Goal: Task Accomplishment & Management: Manage account settings

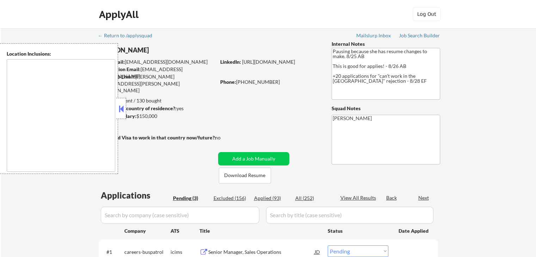
select select ""pending""
type textarea "[GEOGRAPHIC_DATA], [GEOGRAPHIC_DATA] [GEOGRAPHIC_DATA], [GEOGRAPHIC_DATA] [GEOG…"
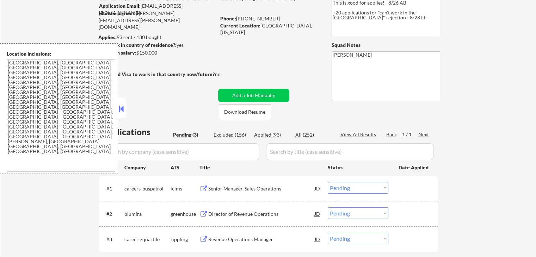
scroll to position [106, 0]
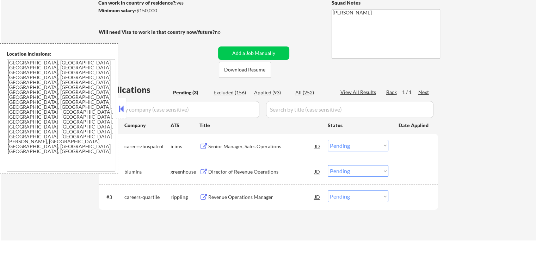
click at [201, 145] on button at bounding box center [203, 146] width 9 height 7
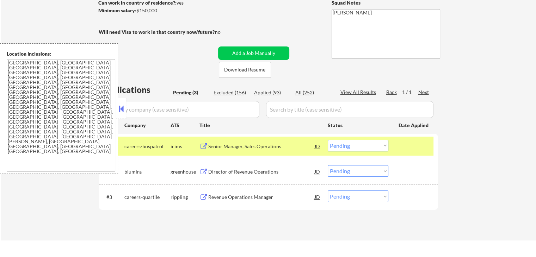
click at [357, 143] on select "Choose an option... Pending Applied Excluded (Questions) Excluded (Expired) Exc…" at bounding box center [358, 146] width 61 height 12
click at [328, 140] on select "Choose an option... Pending Applied Excluded (Questions) Excluded (Expired) Exc…" at bounding box center [358, 146] width 61 height 12
click at [208, 171] on div "Director of Revenue Operations" at bounding box center [261, 171] width 106 height 7
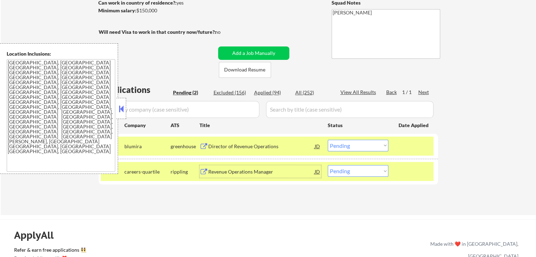
click at [202, 175] on button at bounding box center [203, 172] width 9 height 7
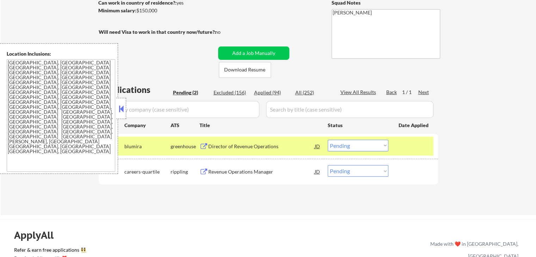
click at [359, 148] on select "Choose an option... Pending Applied Excluded (Questions) Excluded (Expired) Exc…" at bounding box center [358, 146] width 61 height 12
click at [328, 140] on select "Choose an option... Pending Applied Excluded (Questions) Excluded (Expired) Exc…" at bounding box center [358, 146] width 61 height 12
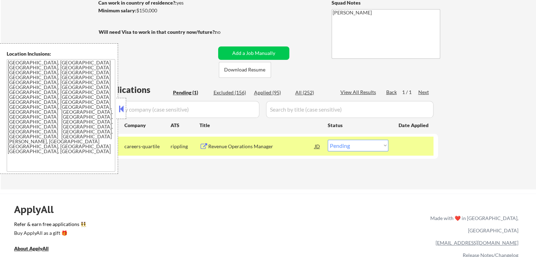
click at [343, 146] on select "Choose an option... Pending Applied Excluded (Questions) Excluded (Expired) Exc…" at bounding box center [358, 146] width 61 height 12
select select ""excluded__salary_""
click at [328, 140] on select "Choose an option... Pending Applied Excluded (Questions) Excluded (Expired) Exc…" at bounding box center [358, 146] width 61 height 12
